Goal: Information Seeking & Learning: Learn about a topic

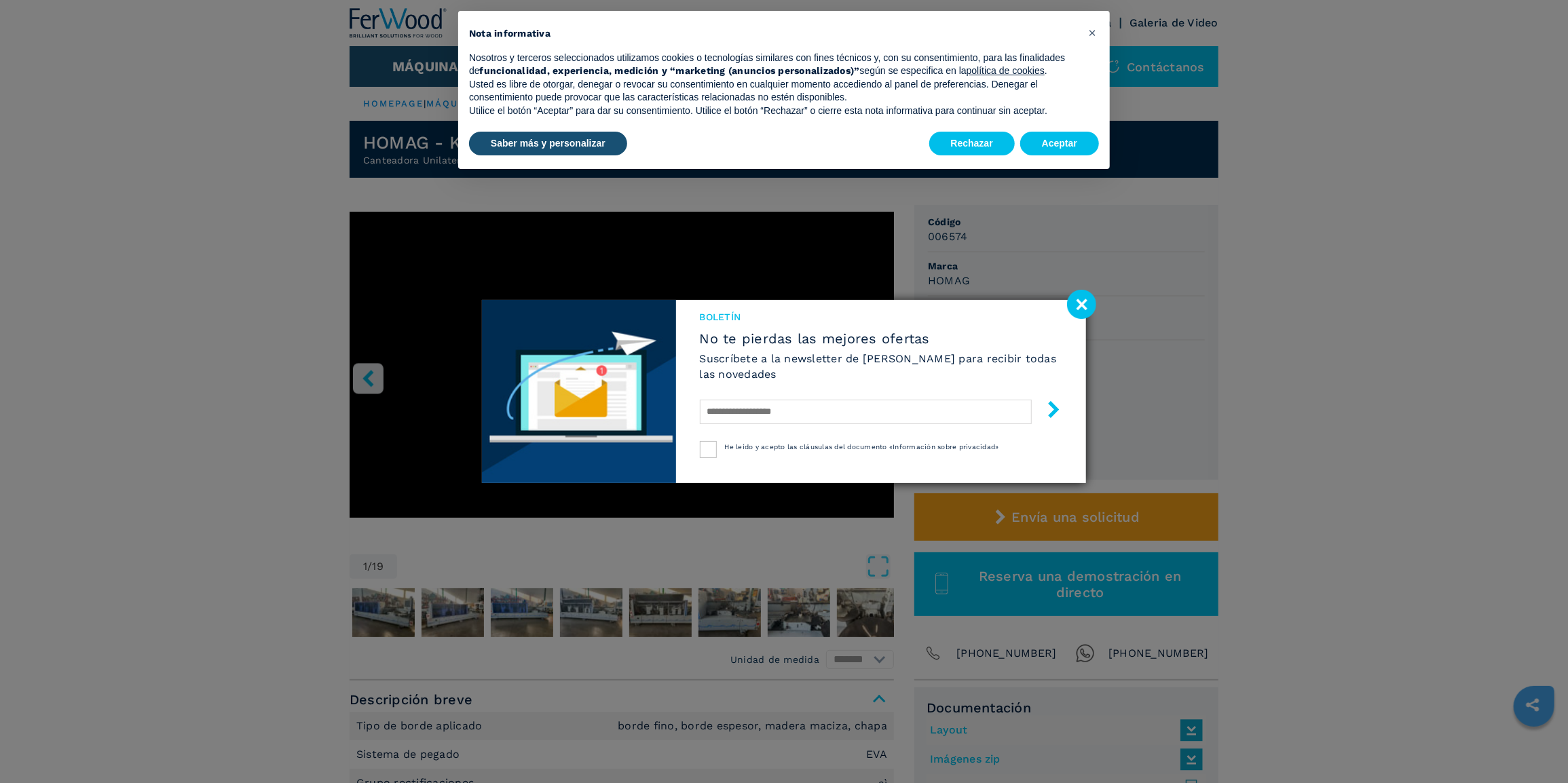
click at [1078, 297] on image at bounding box center [1081, 304] width 29 height 29
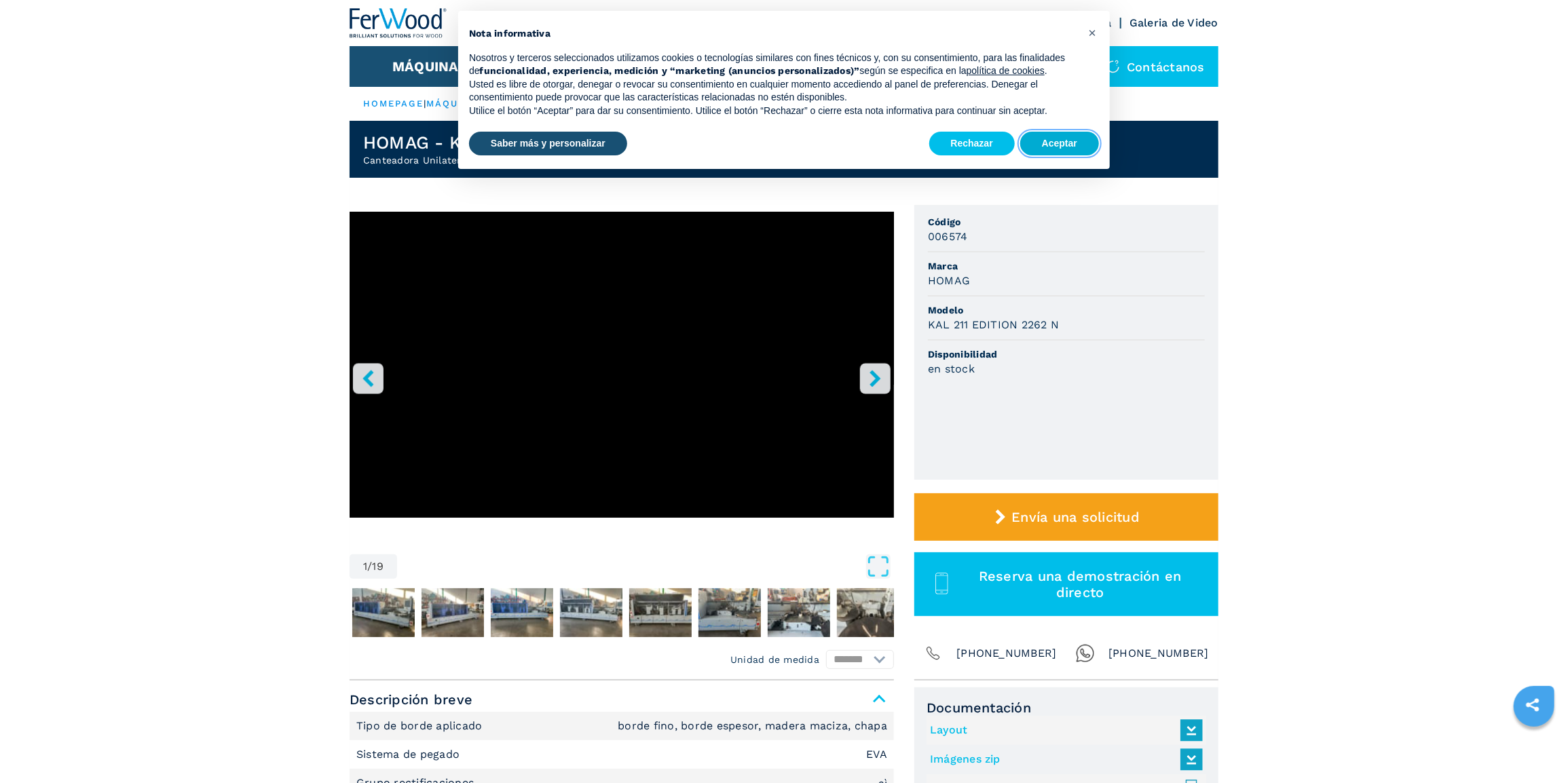
click at [1061, 137] on button "Aceptar" at bounding box center [1060, 144] width 79 height 25
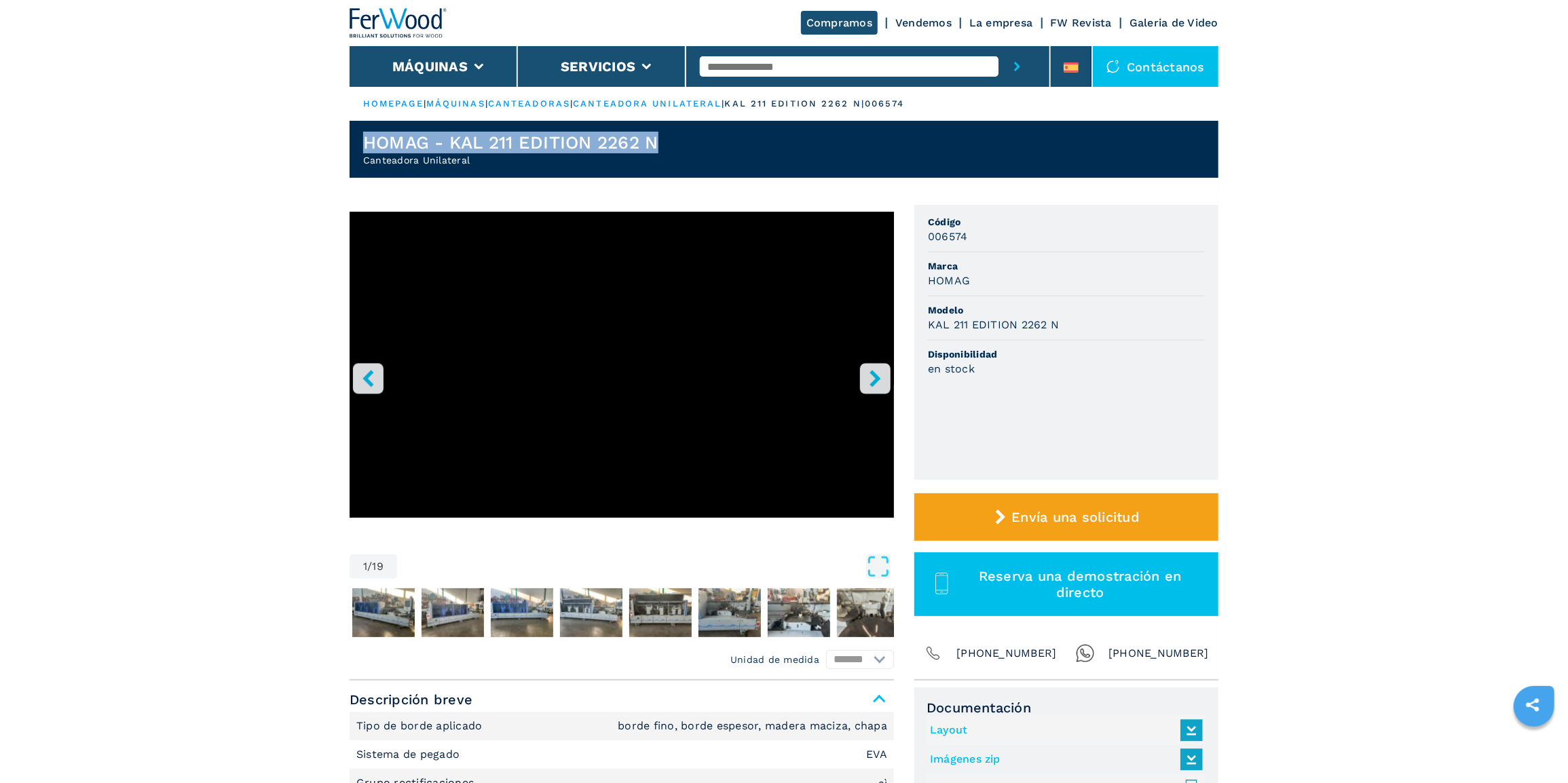
drag, startPoint x: 366, startPoint y: 139, endPoint x: 719, endPoint y: 138, distance: 353.0
click at [719, 138] on header "HOMAG - KAL 211 EDITION 2262 N Canteadora Unilateral" at bounding box center [784, 149] width 869 height 57
drag, startPoint x: 373, startPoint y: 160, endPoint x: 540, endPoint y: 167, distance: 167.1
click at [540, 167] on header "HOMAG - KAL 211 EDITION 2262 N Canteadora Unilateral" at bounding box center [784, 149] width 869 height 57
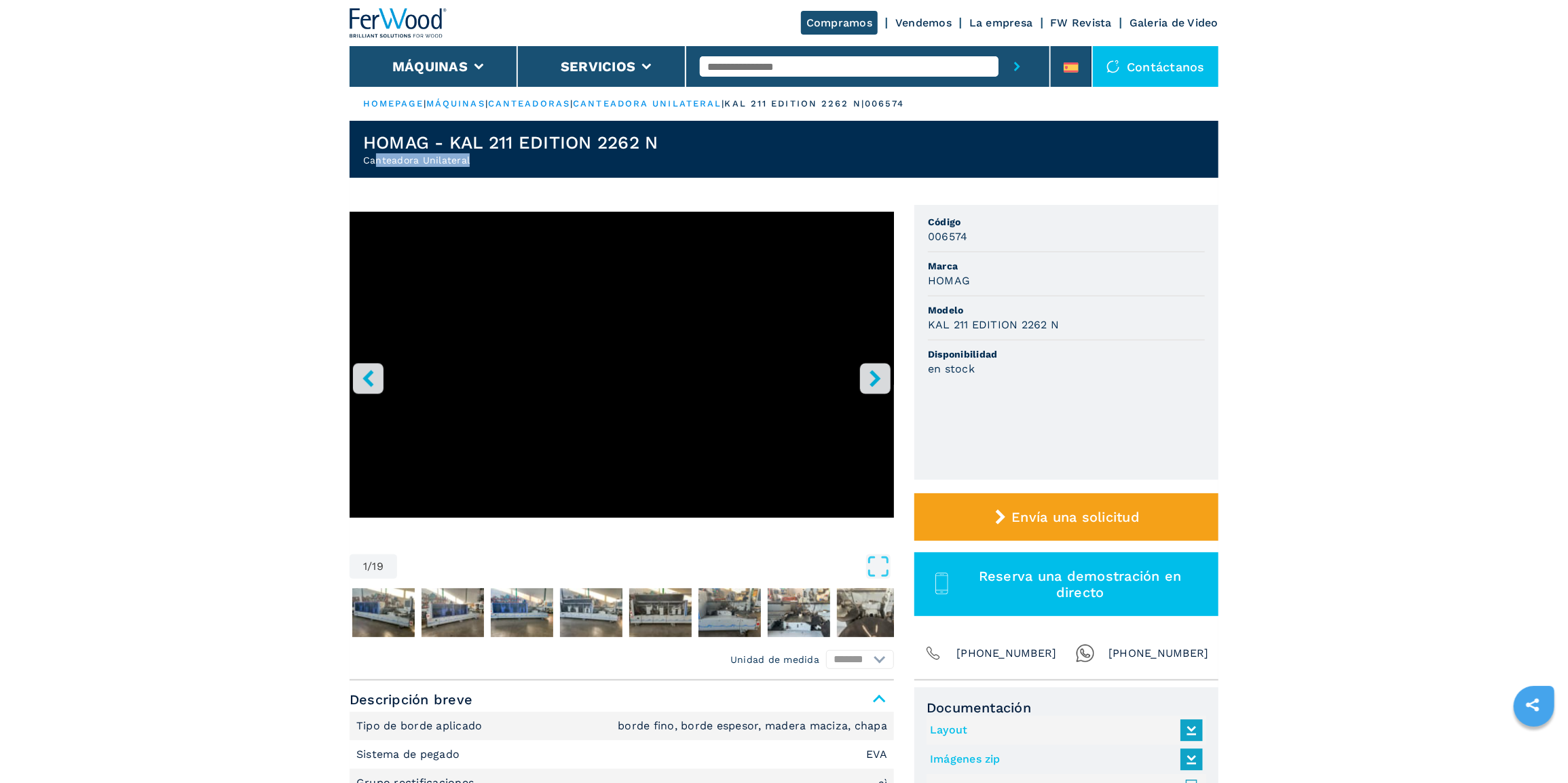
click at [540, 168] on header "HOMAG - KAL 211 EDITION 2262 N Canteadora Unilateral" at bounding box center [784, 149] width 869 height 57
drag, startPoint x: 379, startPoint y: 140, endPoint x: 664, endPoint y: 147, distance: 285.1
click at [664, 147] on header "HOMAG - KAL 211 EDITION 2262 N Canteadora Unilateral" at bounding box center [784, 149] width 869 height 57
